Goal: Task Accomplishment & Management: Manage account settings

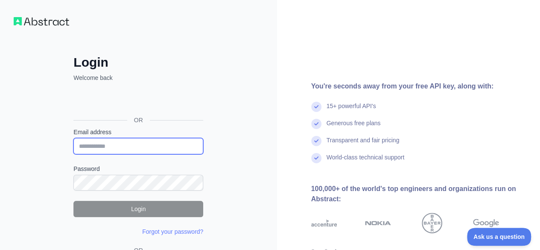
click at [163, 150] on input "Email address" at bounding box center [138, 146] width 130 height 16
